Goal: Task Accomplishment & Management: Manage account settings

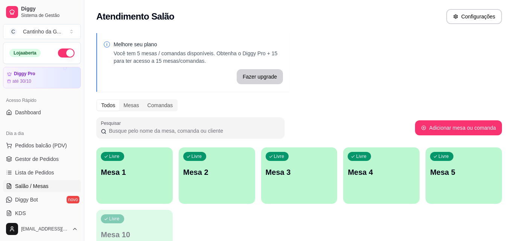
scroll to position [75, 0]
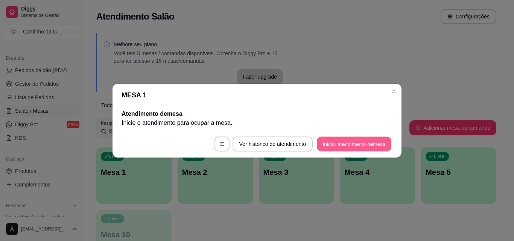
click at [365, 148] on button "Iniciar atendimento de mesa" at bounding box center [354, 144] width 75 height 15
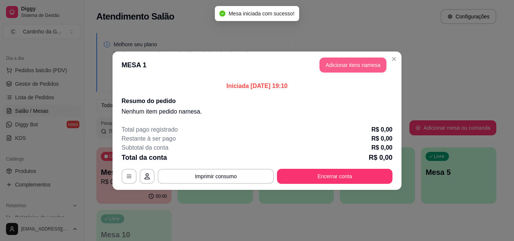
click at [362, 66] on button "Adicionar itens na mesa" at bounding box center [353, 65] width 67 height 15
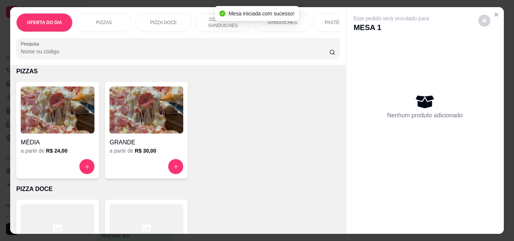
scroll to position [188, 0]
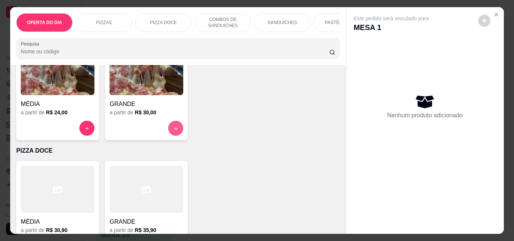
click at [173, 129] on icon "increase-product-quantity" at bounding box center [176, 129] width 6 height 6
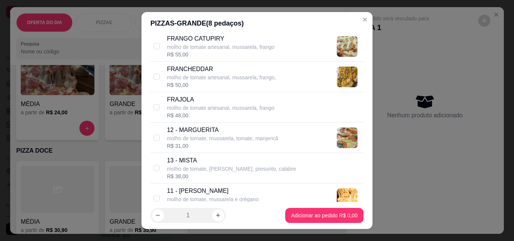
scroll to position [602, 0]
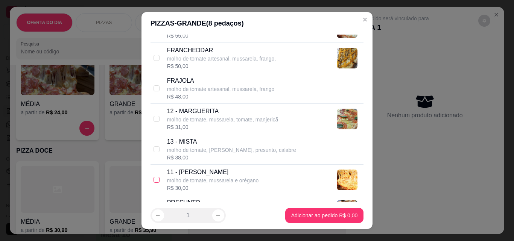
click at [154, 181] on input "checkbox" at bounding box center [157, 180] width 6 height 6
checkbox input "true"
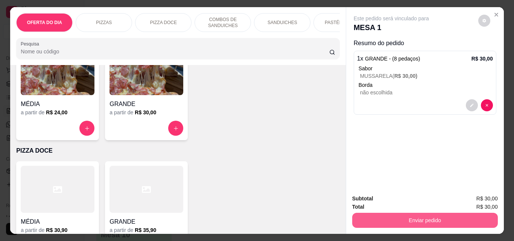
click at [446, 218] on button "Enviar pedido" at bounding box center [425, 220] width 146 height 15
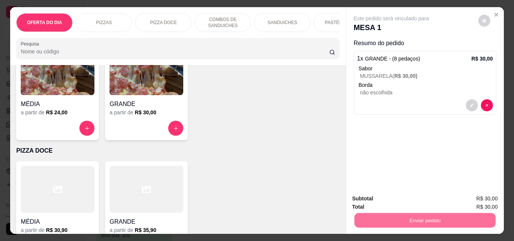
click at [494, 199] on button "Enviar pedido" at bounding box center [478, 199] width 43 height 14
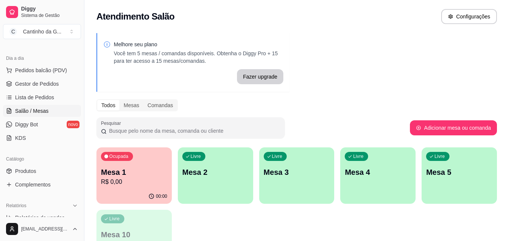
click at [242, 180] on div "Livre Mesa 2" at bounding box center [215, 171] width 75 height 47
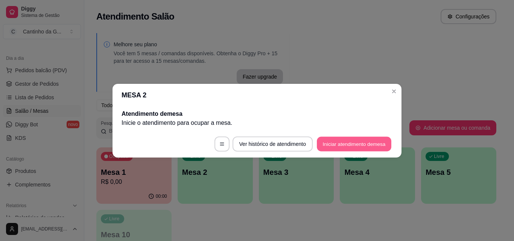
click at [344, 140] on button "Iniciar atendimento de mesa" at bounding box center [354, 144] width 75 height 15
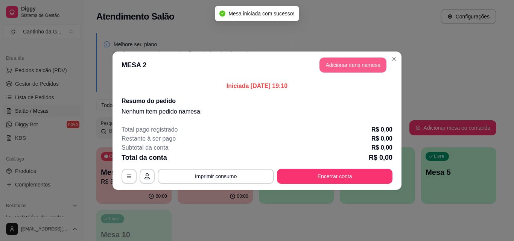
click at [361, 67] on button "Adicionar itens na mesa" at bounding box center [353, 65] width 67 height 15
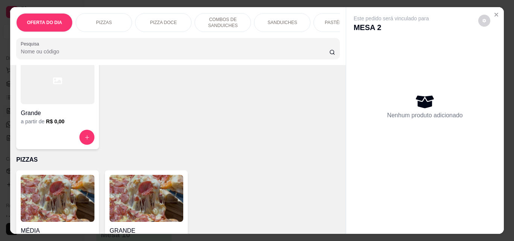
scroll to position [113, 0]
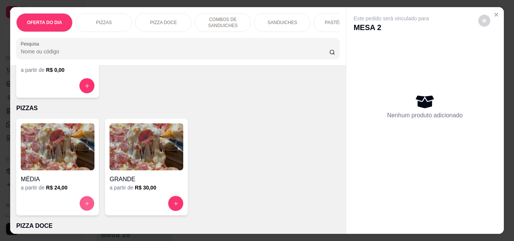
click at [85, 207] on icon "increase-product-quantity" at bounding box center [87, 204] width 6 height 6
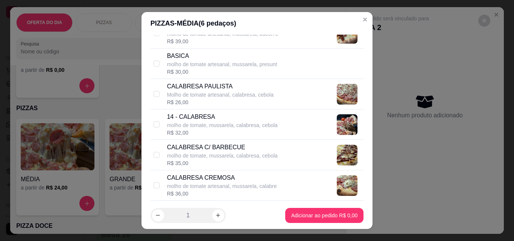
scroll to position [264, 0]
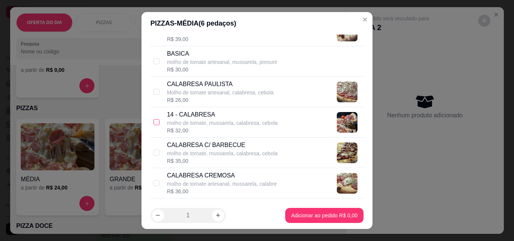
click at [154, 123] on input "checkbox" at bounding box center [157, 122] width 6 height 6
checkbox input "true"
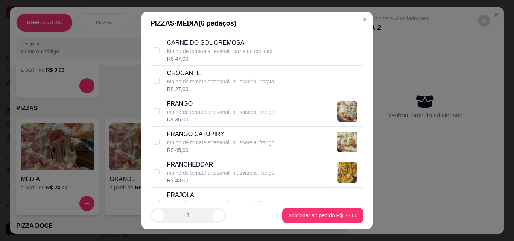
scroll to position [489, 0]
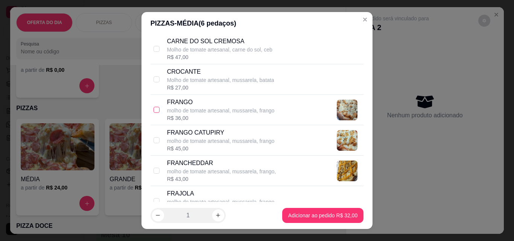
click at [154, 108] on input "checkbox" at bounding box center [157, 110] width 6 height 6
checkbox input "true"
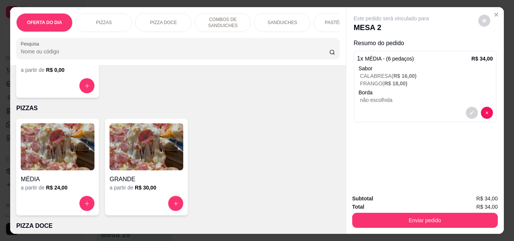
click at [273, 24] on div "SANDUICHES" at bounding box center [282, 22] width 56 height 19
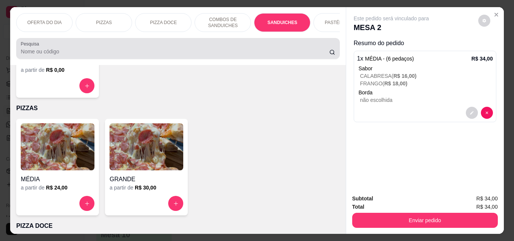
scroll to position [20, 0]
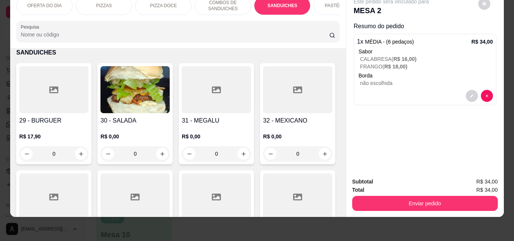
click at [77, 154] on div "0" at bounding box center [53, 153] width 69 height 15
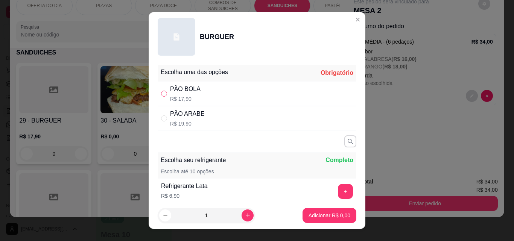
click at [161, 92] on input "" at bounding box center [164, 94] width 6 height 6
radio input "true"
click at [315, 216] on p "Adicionar R$ 17,90" at bounding box center [328, 215] width 44 height 7
type input "1"
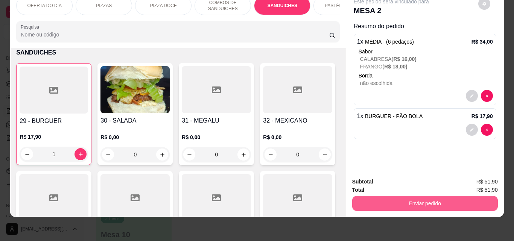
click at [436, 201] on button "Enviar pedido" at bounding box center [425, 203] width 146 height 15
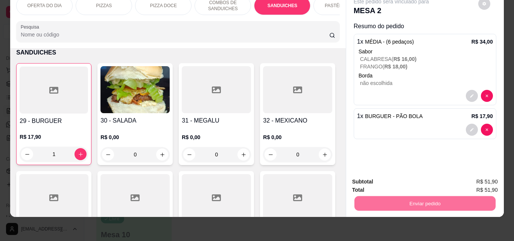
click at [486, 178] on button "Enviar pedido" at bounding box center [478, 179] width 41 height 14
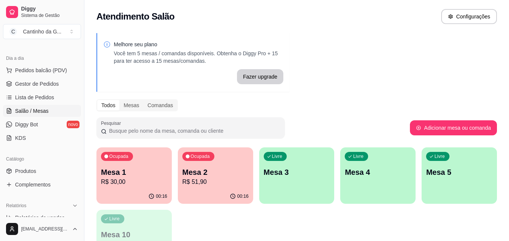
click at [128, 176] on p "Mesa 1" at bounding box center [134, 172] width 66 height 11
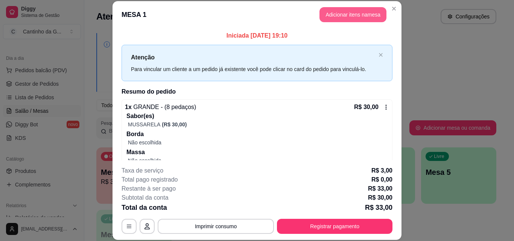
click at [343, 11] on button "Adicionar itens na mesa" at bounding box center [353, 14] width 67 height 15
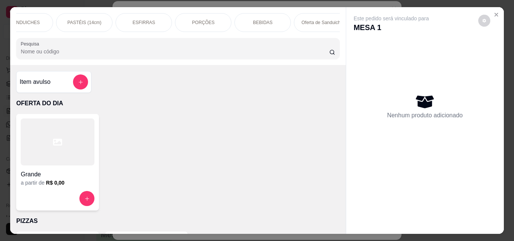
scroll to position [0, 291]
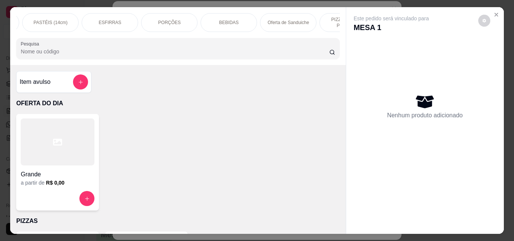
click at [216, 18] on div "BEBIDAS" at bounding box center [229, 22] width 56 height 19
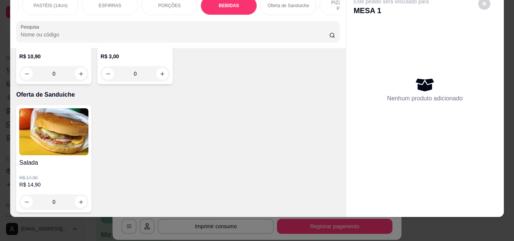
type input "1"
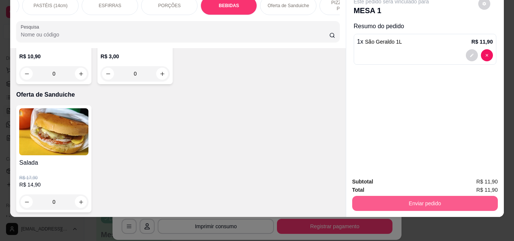
click at [398, 197] on button "Enviar pedido" at bounding box center [425, 203] width 146 height 15
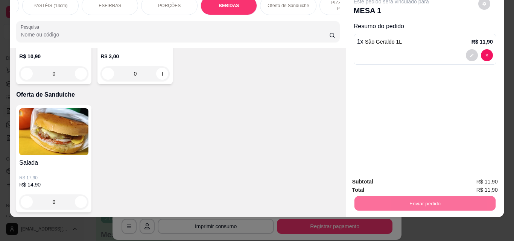
click at [486, 178] on button "Enviar pedido" at bounding box center [478, 179] width 43 height 14
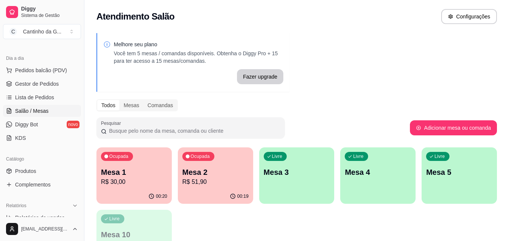
click at [198, 176] on p "Mesa 2" at bounding box center [215, 172] width 66 height 11
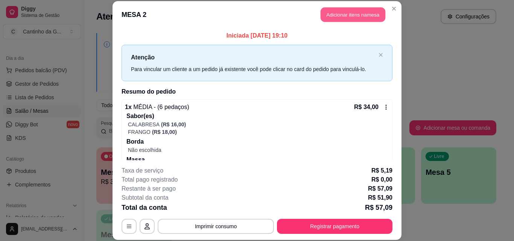
click at [335, 12] on button "Adicionar itens na mesa" at bounding box center [353, 15] width 65 height 15
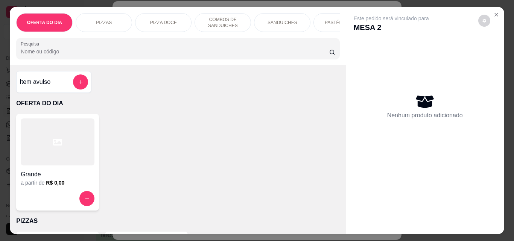
drag, startPoint x: 164, startPoint y: 35, endPoint x: 220, endPoint y: 37, distance: 56.5
click at [222, 37] on div "OFERTA DO DIA PIZZAS PIZZA DOCE COMBOS DE SANDUICHES SANDUICHES PASTÉIS (14cm) …" at bounding box center [177, 36] width 335 height 58
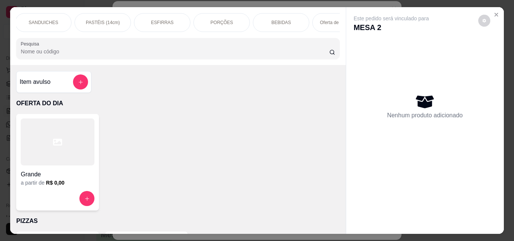
scroll to position [0, 247]
click at [270, 20] on p "BEBIDAS" at bounding box center [274, 23] width 20 height 6
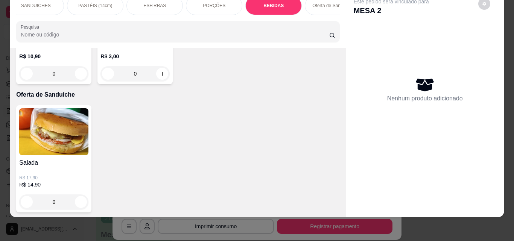
type input "1"
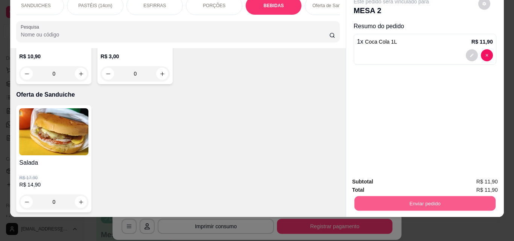
click at [439, 196] on button "Enviar pedido" at bounding box center [424, 203] width 141 height 15
click at [475, 174] on button "Enviar pedido" at bounding box center [478, 179] width 41 height 14
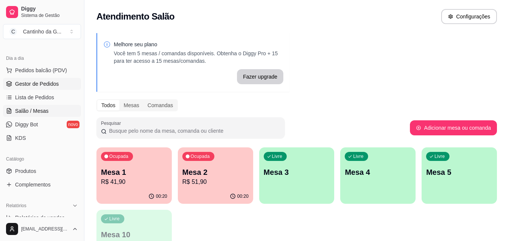
click at [37, 88] on link "Gestor de Pedidos" at bounding box center [42, 84] width 78 height 12
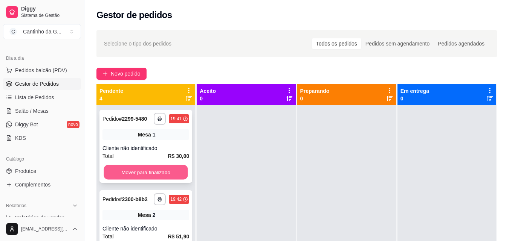
click at [128, 180] on button "Mover para finalizado" at bounding box center [146, 172] width 84 height 15
click at [128, 180] on button "Mover para finalizado" at bounding box center [145, 172] width 87 height 15
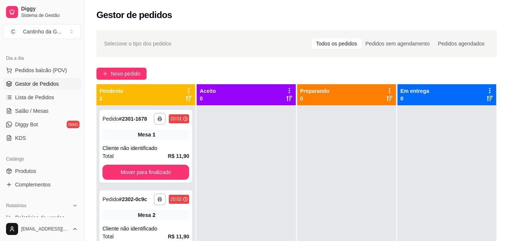
click at [128, 181] on div "**********" at bounding box center [145, 146] width 93 height 73
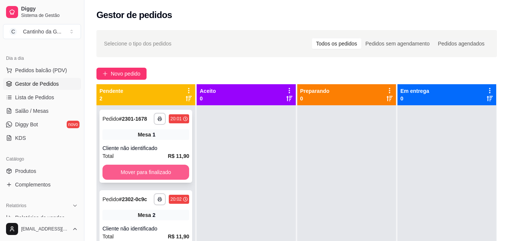
click at [158, 174] on button "Mover para finalizado" at bounding box center [145, 172] width 87 height 15
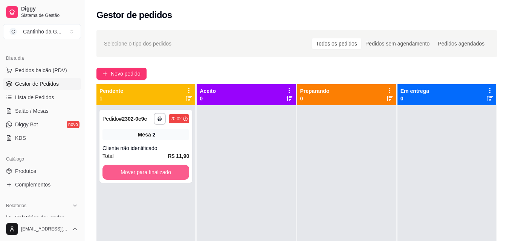
click at [158, 174] on button "Mover para finalizado" at bounding box center [145, 172] width 87 height 15
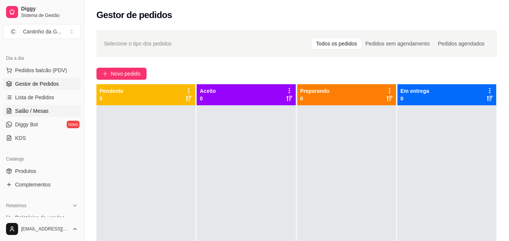
click at [47, 113] on span "Salão / Mesas" at bounding box center [32, 111] width 34 height 8
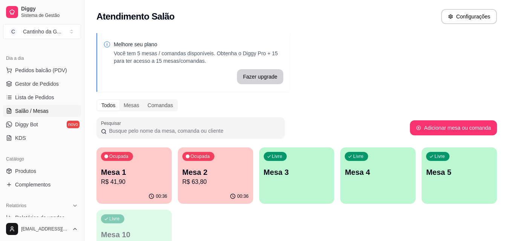
click at [141, 181] on p "R$ 41,90" at bounding box center [134, 182] width 66 height 9
click at [213, 180] on p "R$ 63,80" at bounding box center [215, 182] width 66 height 9
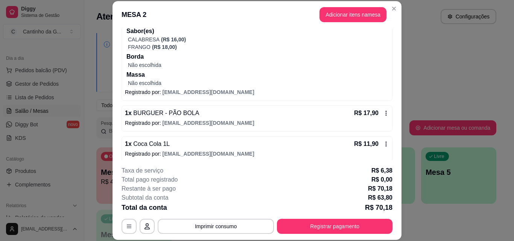
scroll to position [90, 0]
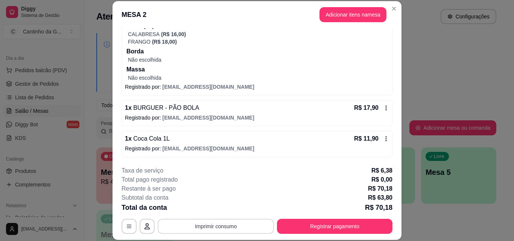
click at [233, 223] on button "Imprimir consumo" at bounding box center [216, 226] width 116 height 15
click at [224, 210] on button "IMPRESSORA" at bounding box center [215, 209] width 55 height 12
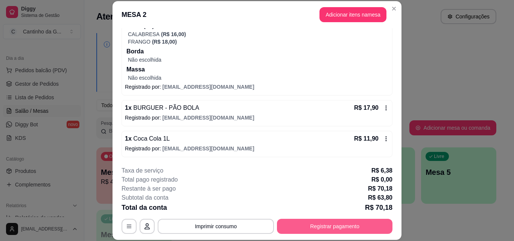
click at [308, 230] on button "Registrar pagamento" at bounding box center [335, 226] width 116 height 15
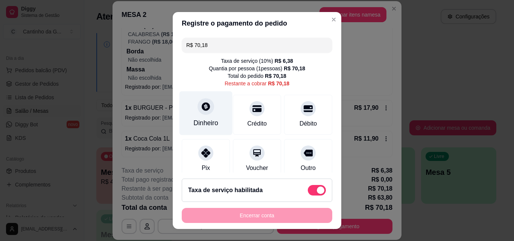
click at [209, 117] on div "Dinheiro" at bounding box center [206, 113] width 53 height 44
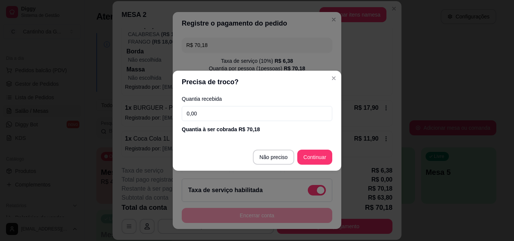
click at [209, 116] on input "0,00" at bounding box center [257, 113] width 151 height 15
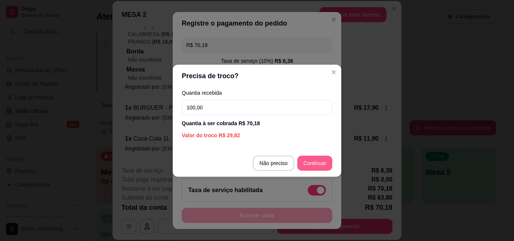
type input "100,00"
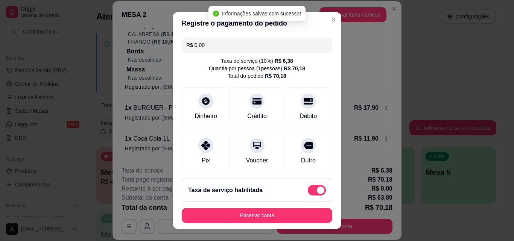
type input "R$ 0,00"
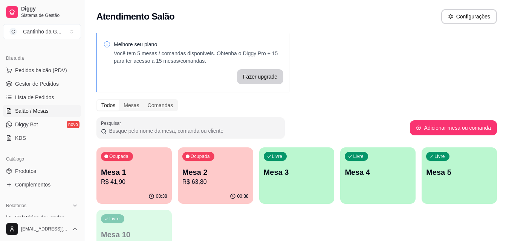
click at [133, 176] on p "Mesa 1" at bounding box center [134, 172] width 66 height 11
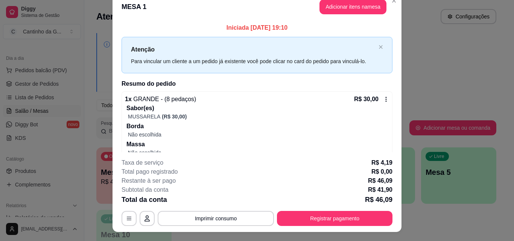
scroll to position [0, 0]
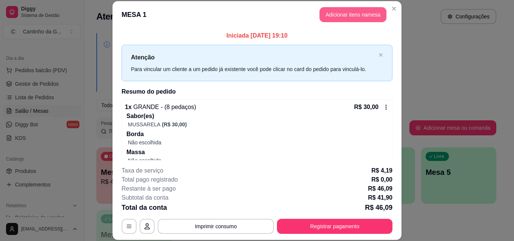
click at [330, 18] on button "Adicionar itens na mesa" at bounding box center [353, 14] width 67 height 15
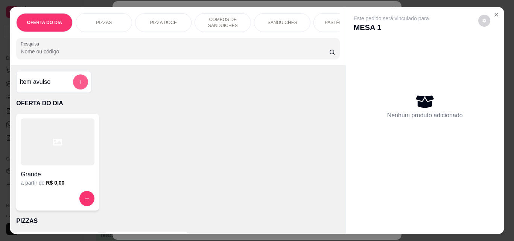
click at [76, 88] on button "add-separate-item" at bounding box center [80, 82] width 15 height 15
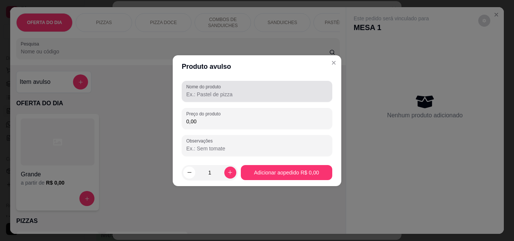
click at [204, 89] on label "Nome do produto" at bounding box center [204, 87] width 37 height 6
click at [204, 91] on input "Nome do produto" at bounding box center [257, 95] width 142 height 8
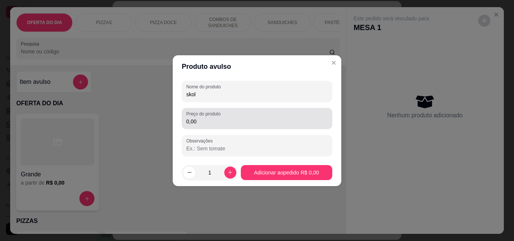
type input "skol"
click at [206, 123] on input "0,00" at bounding box center [257, 122] width 142 height 8
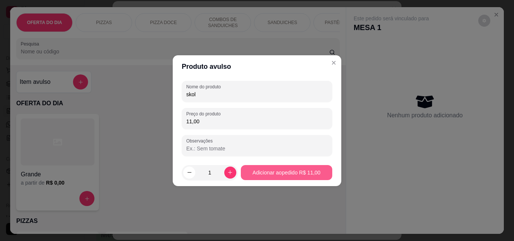
type input "11,00"
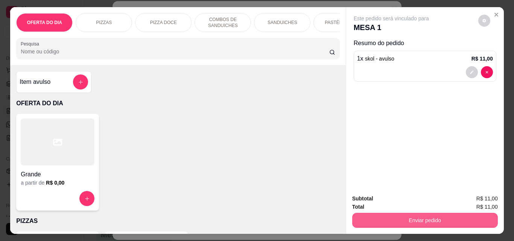
click at [437, 219] on button "Enviar pedido" at bounding box center [425, 220] width 146 height 15
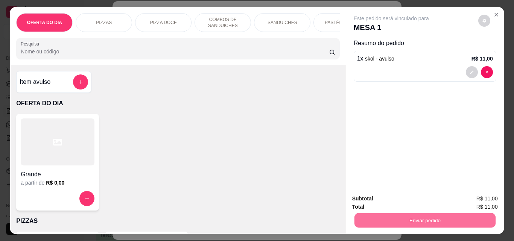
click at [474, 201] on button "Enviar pedido" at bounding box center [478, 199] width 41 height 14
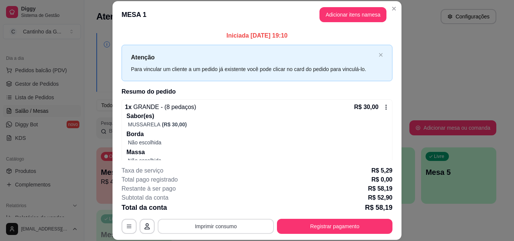
click at [207, 229] on button "Imprimir consumo" at bounding box center [216, 226] width 116 height 15
click at [214, 210] on button "IMPRESSORA" at bounding box center [215, 209] width 55 height 12
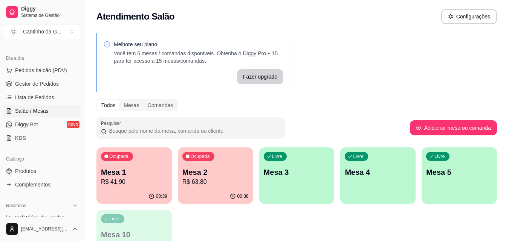
click at [201, 174] on p "Mesa 2" at bounding box center [215, 172] width 66 height 11
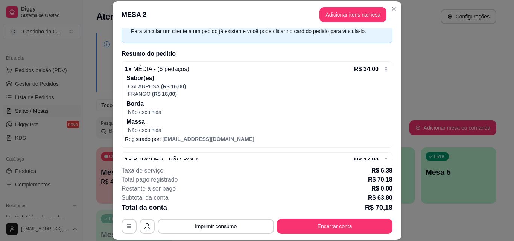
scroll to position [90, 0]
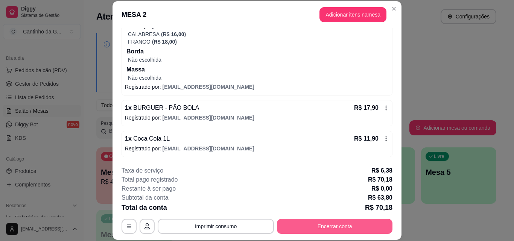
click at [323, 230] on button "Encerrar conta" at bounding box center [335, 226] width 116 height 15
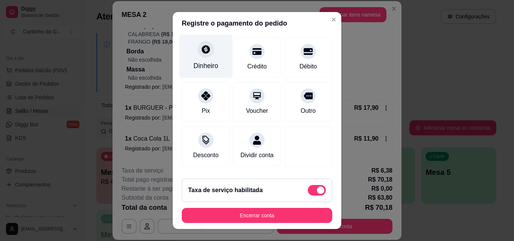
scroll to position [94, 0]
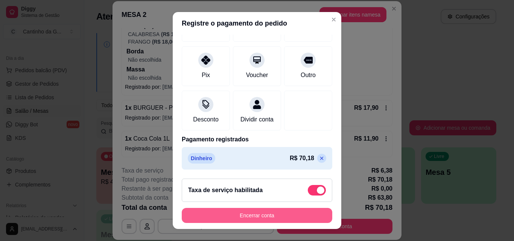
click at [280, 218] on button "Encerrar conta" at bounding box center [257, 215] width 151 height 15
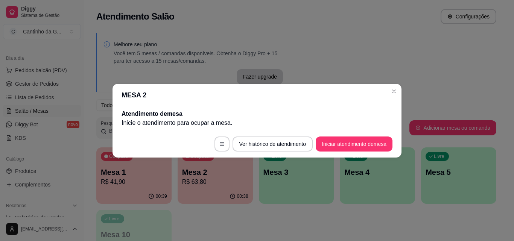
scroll to position [0, 0]
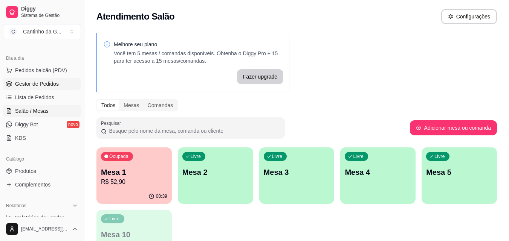
click at [39, 83] on span "Gestor de Pedidos" at bounding box center [37, 84] width 44 height 8
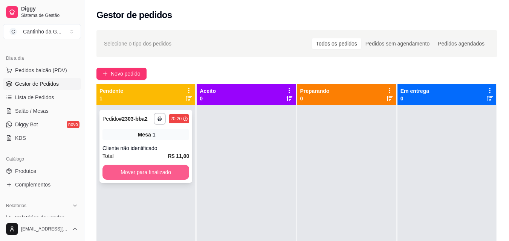
click at [159, 172] on button "Mover para finalizado" at bounding box center [145, 172] width 87 height 15
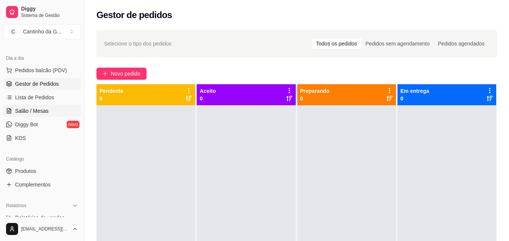
click at [29, 105] on link "Salão / Mesas" at bounding box center [42, 111] width 78 height 12
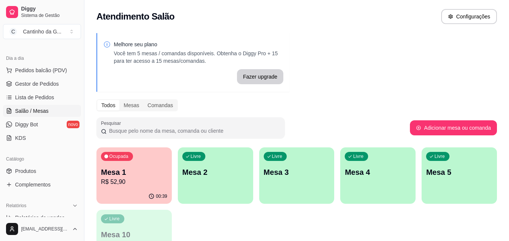
click at [132, 178] on p "R$ 52,90" at bounding box center [134, 182] width 66 height 9
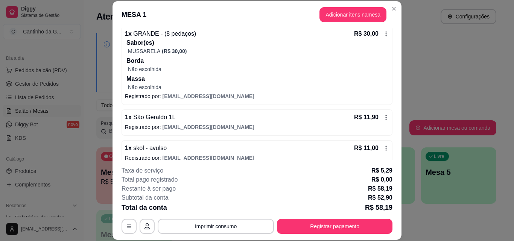
scroll to position [83, 0]
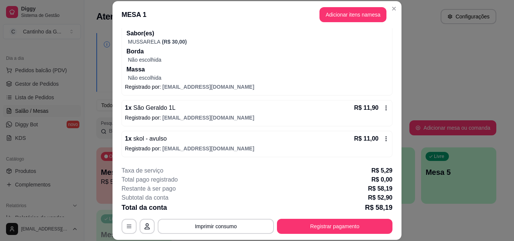
click at [383, 139] on icon at bounding box center [386, 139] width 6 height 6
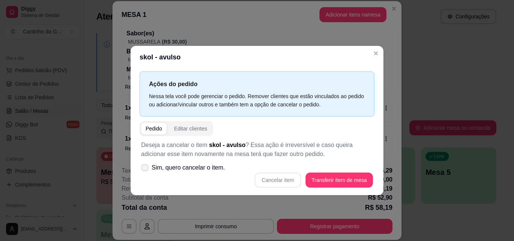
click at [146, 169] on icon at bounding box center [145, 168] width 6 height 4
click at [146, 169] on input "Sim, quero cancelar o item." at bounding box center [143, 171] width 5 height 5
checkbox input "true"
click at [276, 183] on button "Cancelar item" at bounding box center [278, 180] width 46 height 15
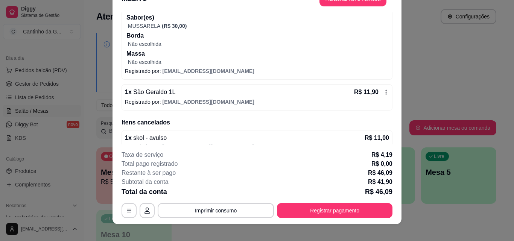
scroll to position [23, 0]
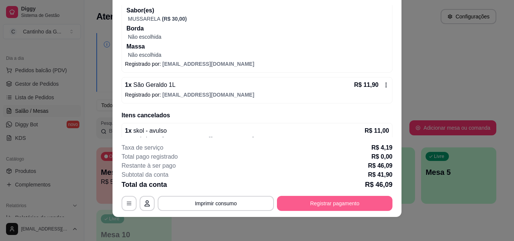
click at [328, 207] on button "Registrar pagamento" at bounding box center [335, 203] width 116 height 15
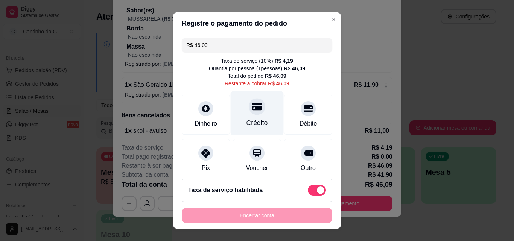
click at [254, 106] on div at bounding box center [257, 106] width 17 height 17
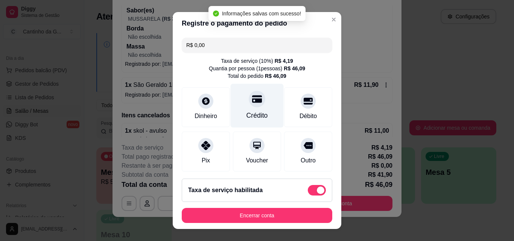
type input "R$ 0,00"
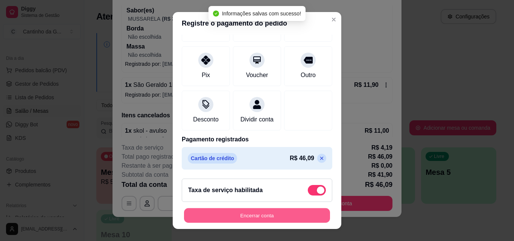
click at [248, 218] on button "Encerrar conta" at bounding box center [257, 216] width 146 height 15
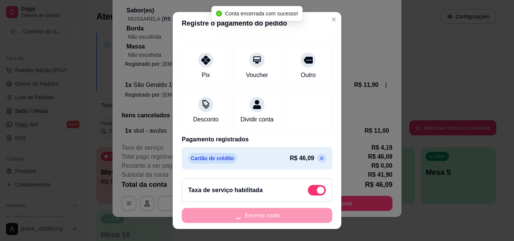
scroll to position [0, 0]
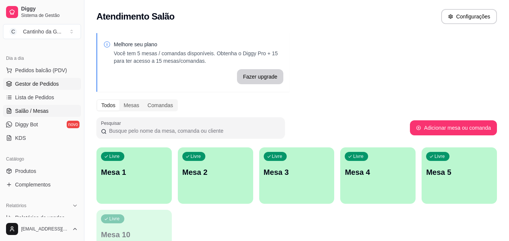
click at [55, 81] on span "Gestor de Pedidos" at bounding box center [37, 84] width 44 height 8
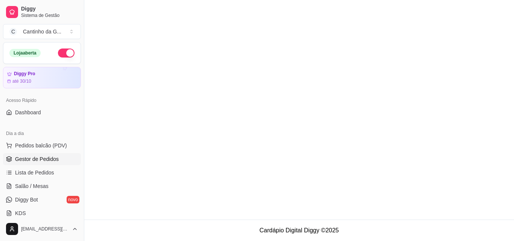
click at [52, 161] on span "Gestor de Pedidos" at bounding box center [37, 159] width 44 height 8
click at [38, 187] on span "Salão / Mesas" at bounding box center [32, 187] width 34 height 8
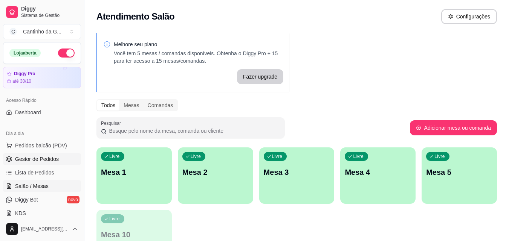
click at [46, 157] on span "Gestor de Pedidos" at bounding box center [37, 159] width 44 height 8
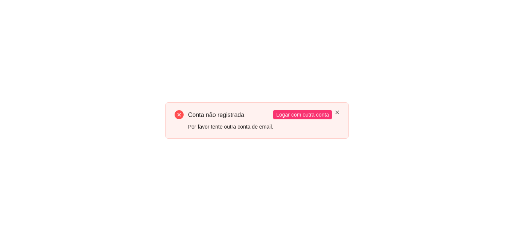
click at [339, 113] on icon "close" at bounding box center [337, 112] width 5 height 5
